Goal: Transaction & Acquisition: Register for event/course

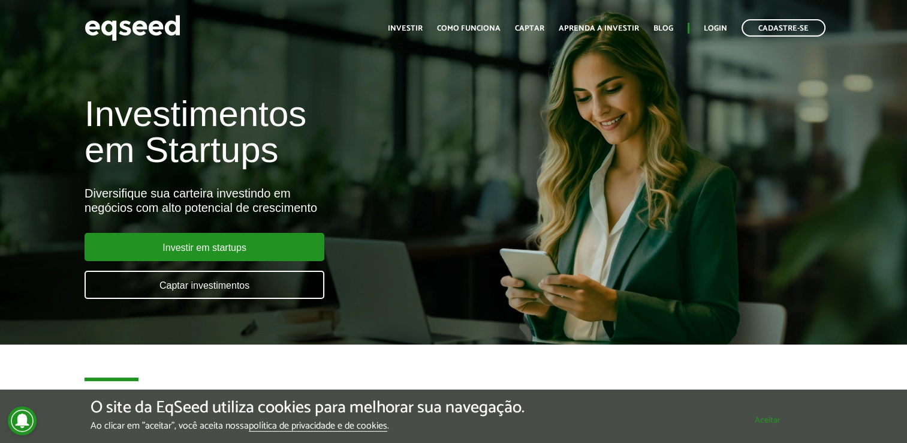
click at [774, 411] on div "O site da EqSeed utiliza cookies para melhorar sua navegação. Ao clicar em "ace…" at bounding box center [454, 414] width 726 height 33
click at [758, 410] on button "Aceitar" at bounding box center [768, 419] width 98 height 19
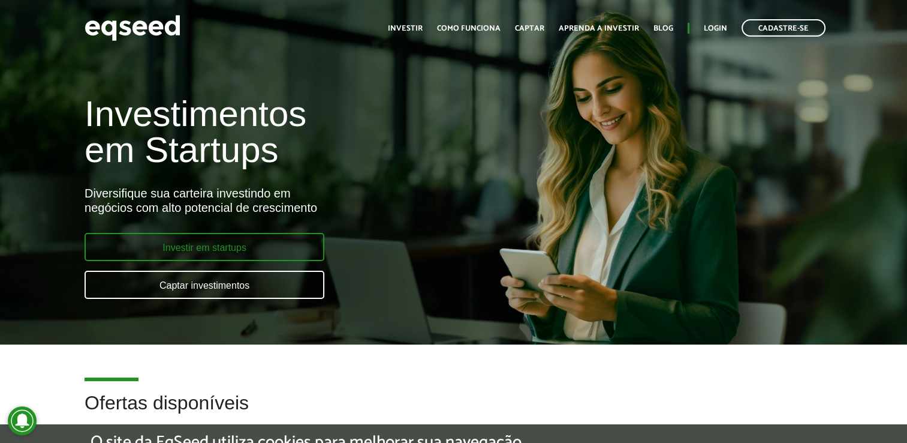
click at [237, 239] on link "Investir em startups" at bounding box center [205, 247] width 240 height 28
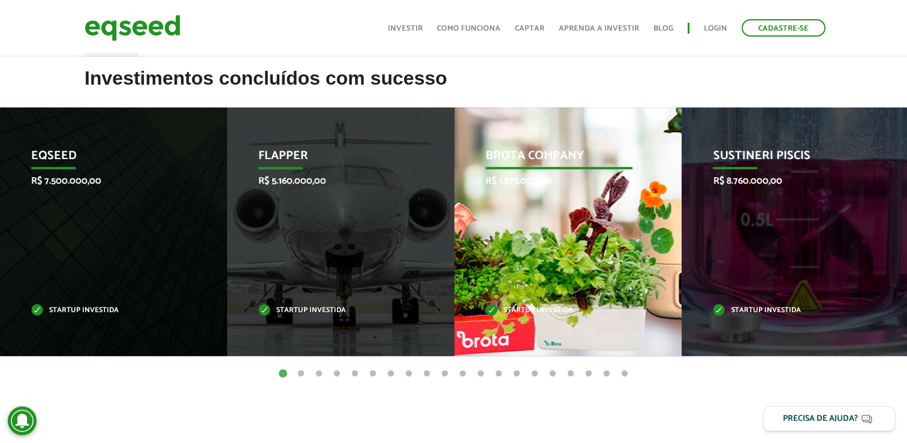
scroll to position [480, 0]
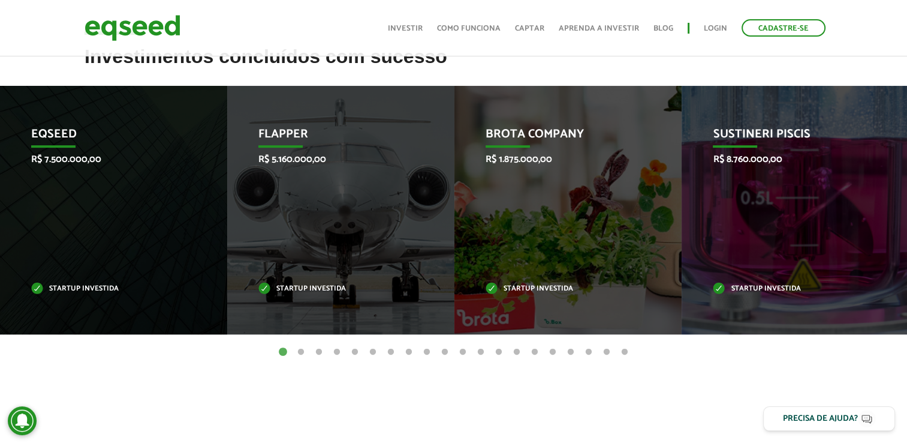
click at [302, 353] on button "2" at bounding box center [301, 352] width 12 height 12
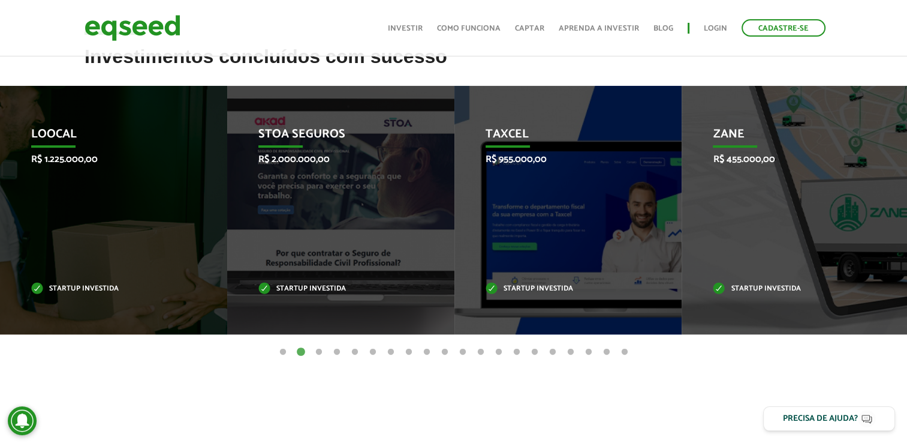
click at [319, 350] on button "3" at bounding box center [319, 352] width 12 height 12
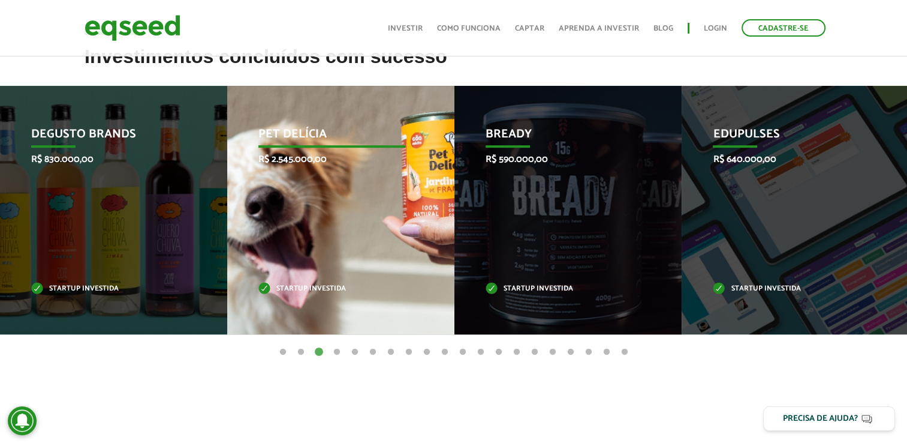
click at [304, 280] on div "Pet Delícia R$ 2.545.000,00 Startup investida" at bounding box center [331, 210] width 209 height 248
click at [321, 157] on p "R$ 2.545.000,00" at bounding box center [331, 159] width 146 height 11
click at [293, 131] on p "Pet Delícia" at bounding box center [331, 137] width 146 height 20
click at [290, 290] on p "Startup investida" at bounding box center [331, 288] width 146 height 7
click at [264, 285] on p "Startup investida" at bounding box center [331, 288] width 146 height 7
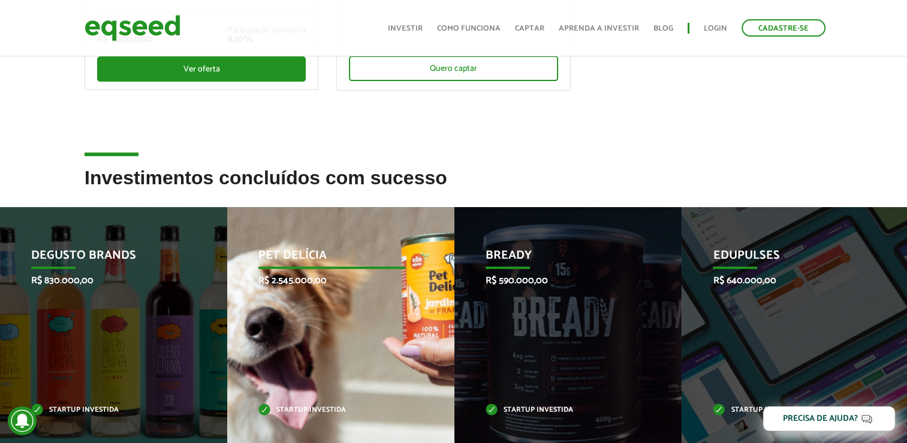
scroll to position [420, 0]
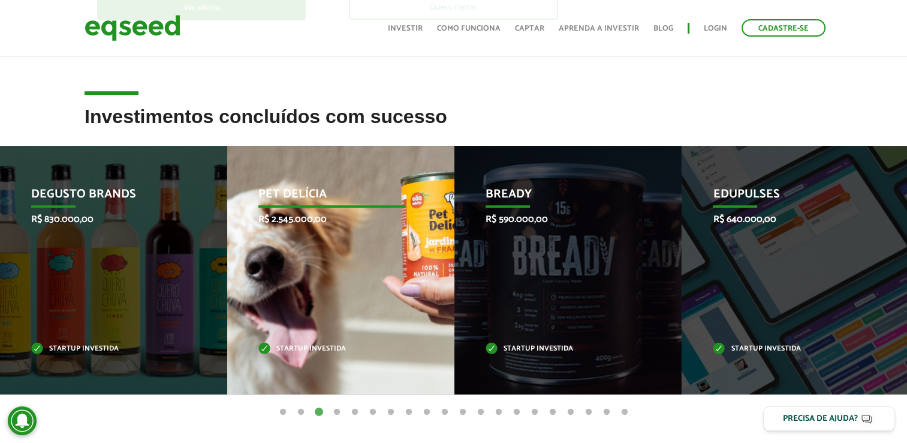
drag, startPoint x: 278, startPoint y: 174, endPoint x: 282, endPoint y: 199, distance: 24.9
click at [278, 177] on div "Pet Delícia R$ 2.545.000,00 Startup investida" at bounding box center [331, 270] width 209 height 248
click at [283, 199] on p "Pet Delícia" at bounding box center [332, 197] width 146 height 20
drag, startPoint x: 296, startPoint y: 306, endPoint x: 300, endPoint y: 359, distance: 52.9
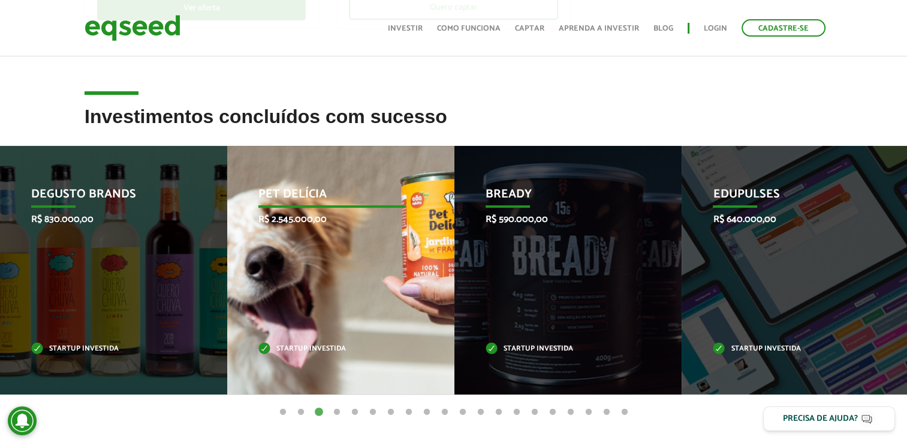
click at [296, 306] on div "Pet Delícia R$ 2.545.000,00 Startup investida" at bounding box center [331, 270] width 209 height 248
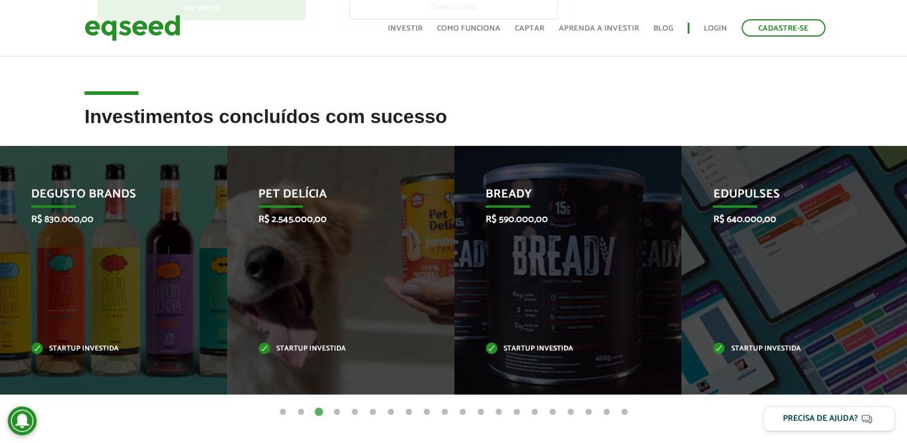
click at [338, 414] on button "4" at bounding box center [337, 412] width 12 height 12
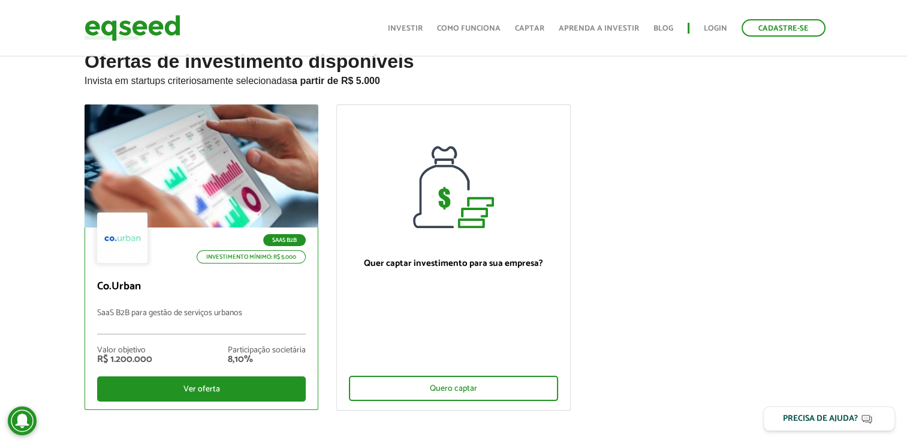
scroll to position [60, 0]
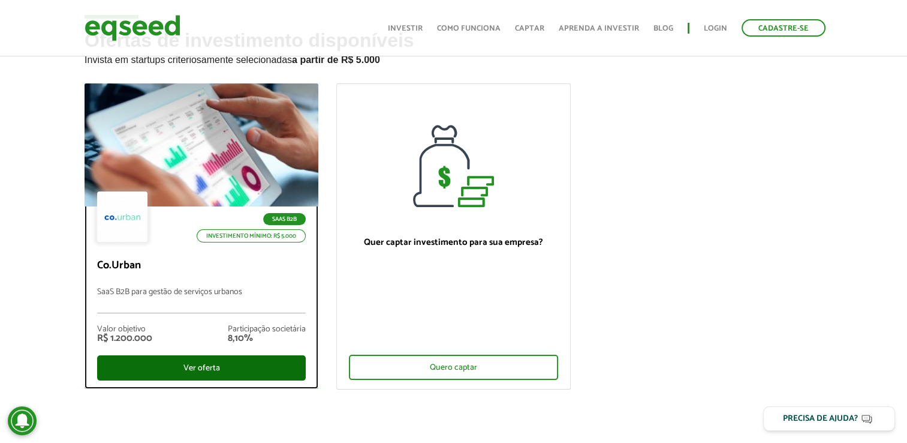
click at [184, 359] on div "Ver oferta" at bounding box center [201, 367] width 209 height 25
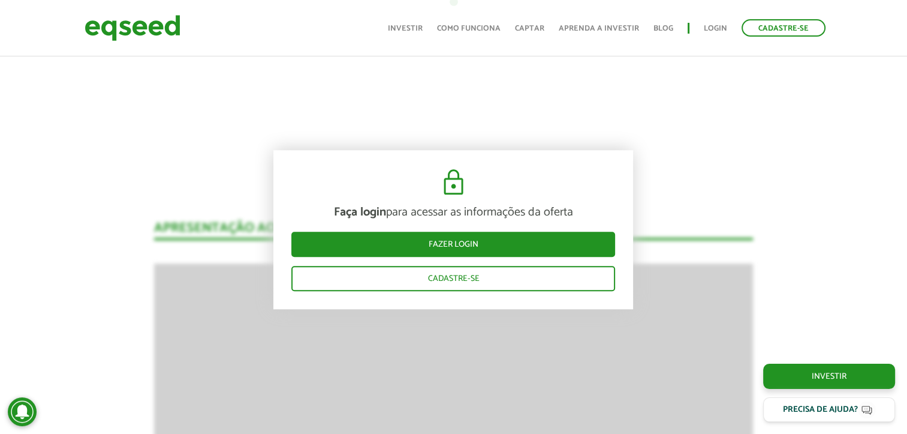
scroll to position [1080, 0]
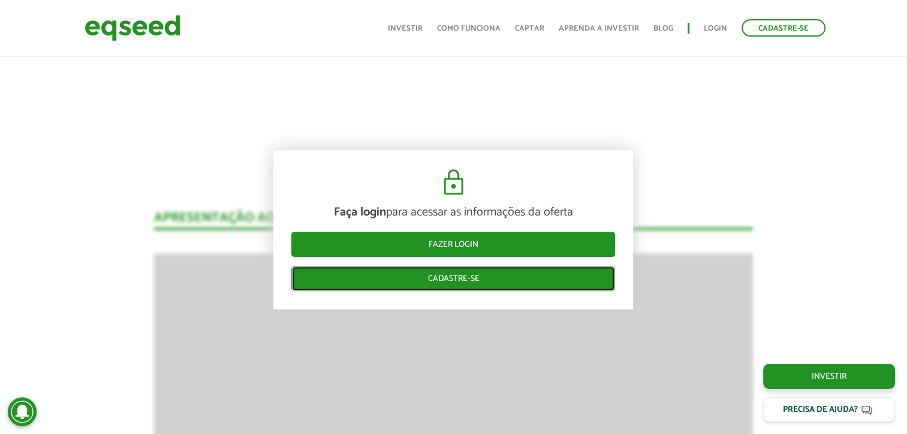
click at [504, 279] on link "Cadastre-se" at bounding box center [453, 278] width 324 height 25
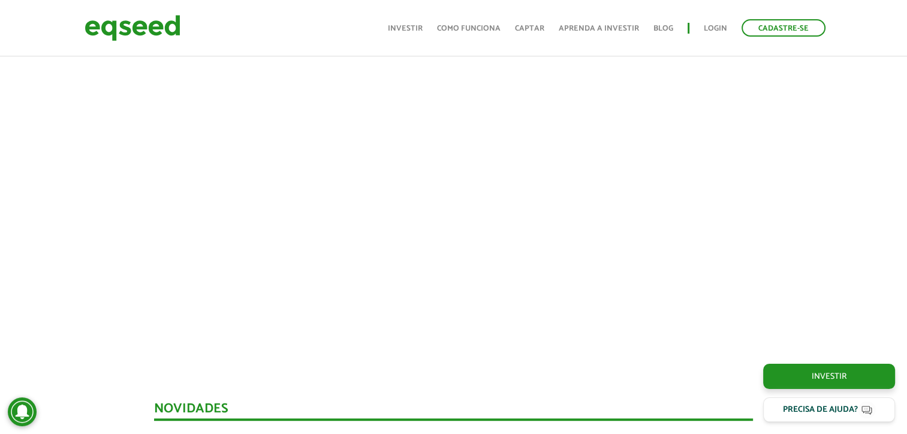
scroll to position [494, 0]
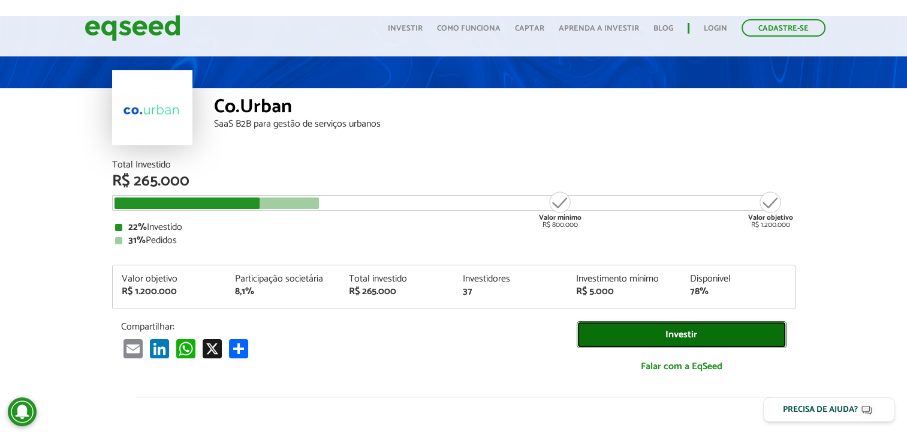
scroll to position [0, 0]
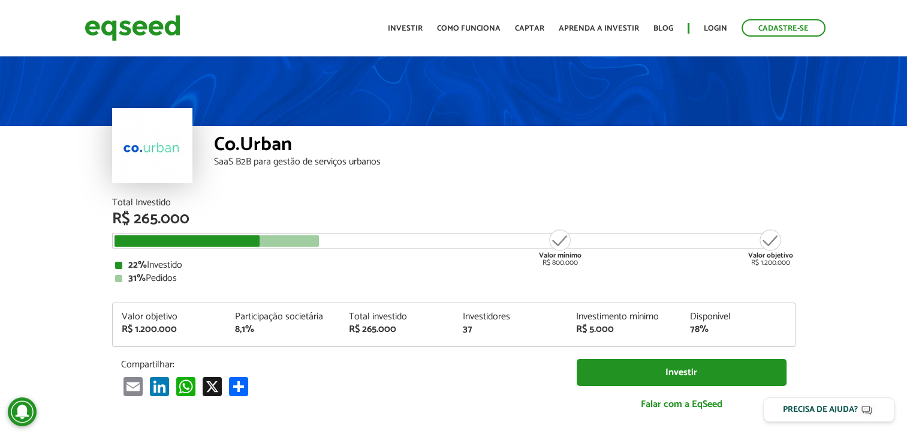
drag, startPoint x: 259, startPoint y: 243, endPoint x: 335, endPoint y: 245, distance: 76.2
click at [335, 245] on div "Valor mínimo R$ 800.000 Valor objetivo R$ 1.200.000" at bounding box center [445, 241] width 666 height 16
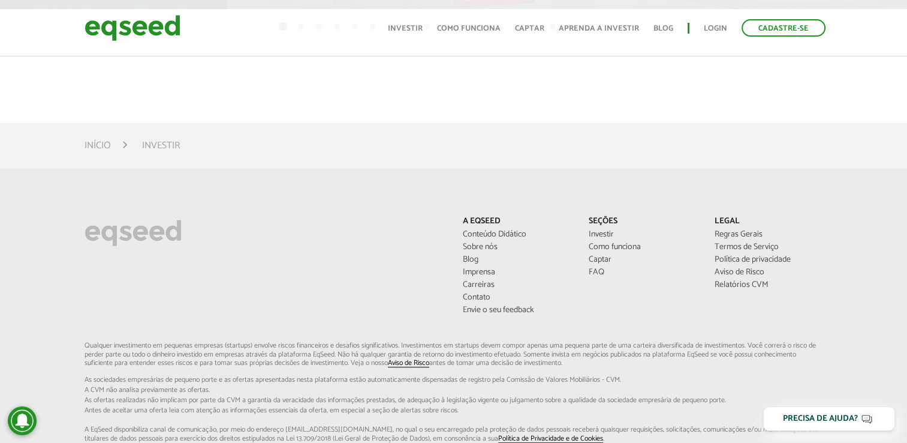
scroll to position [950, 0]
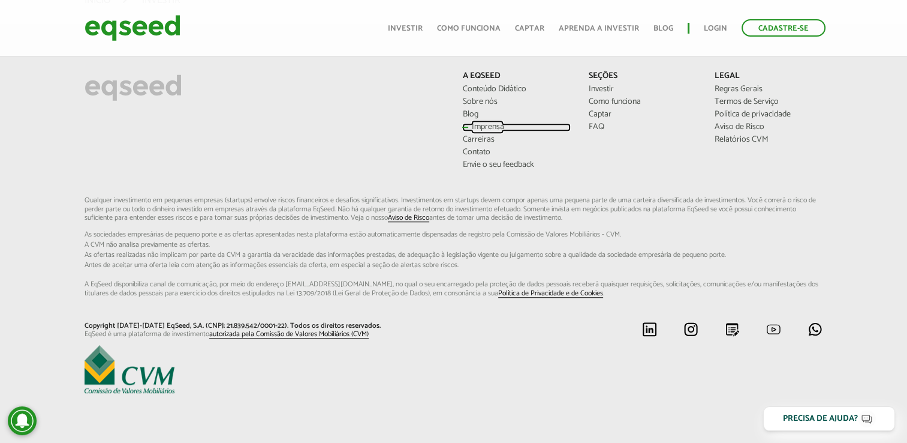
click at [480, 128] on link "Imprensa" at bounding box center [516, 127] width 108 height 8
